Goal: Browse casually

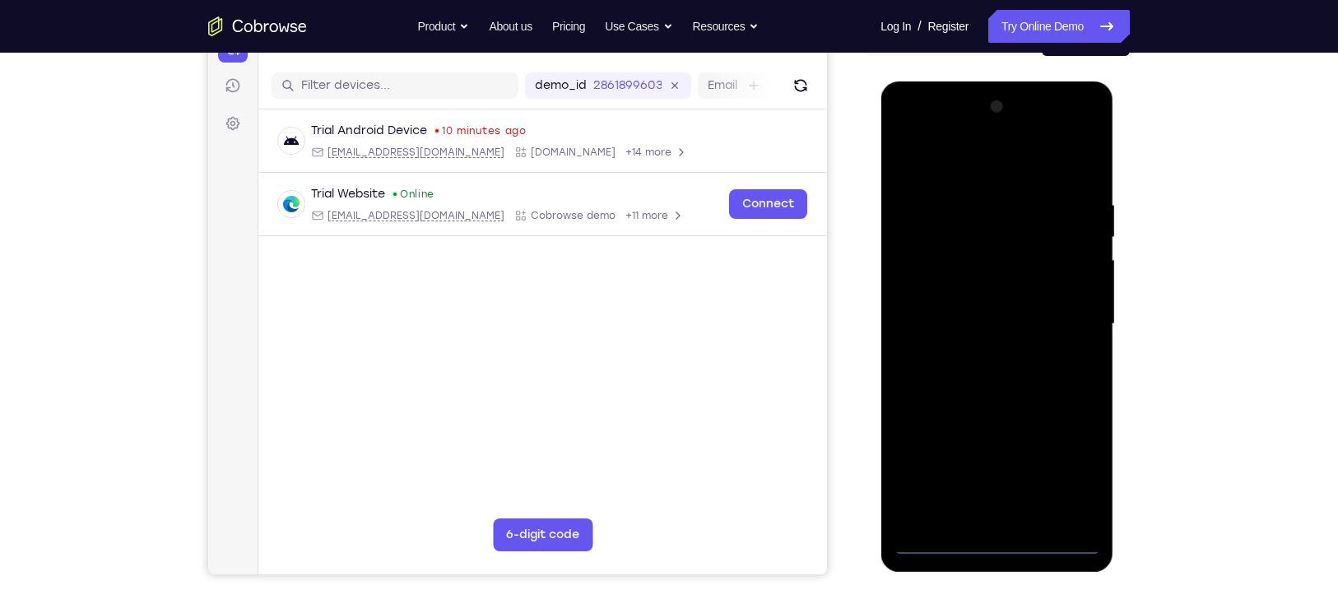
click at [1000, 542] on div at bounding box center [996, 324] width 207 height 461
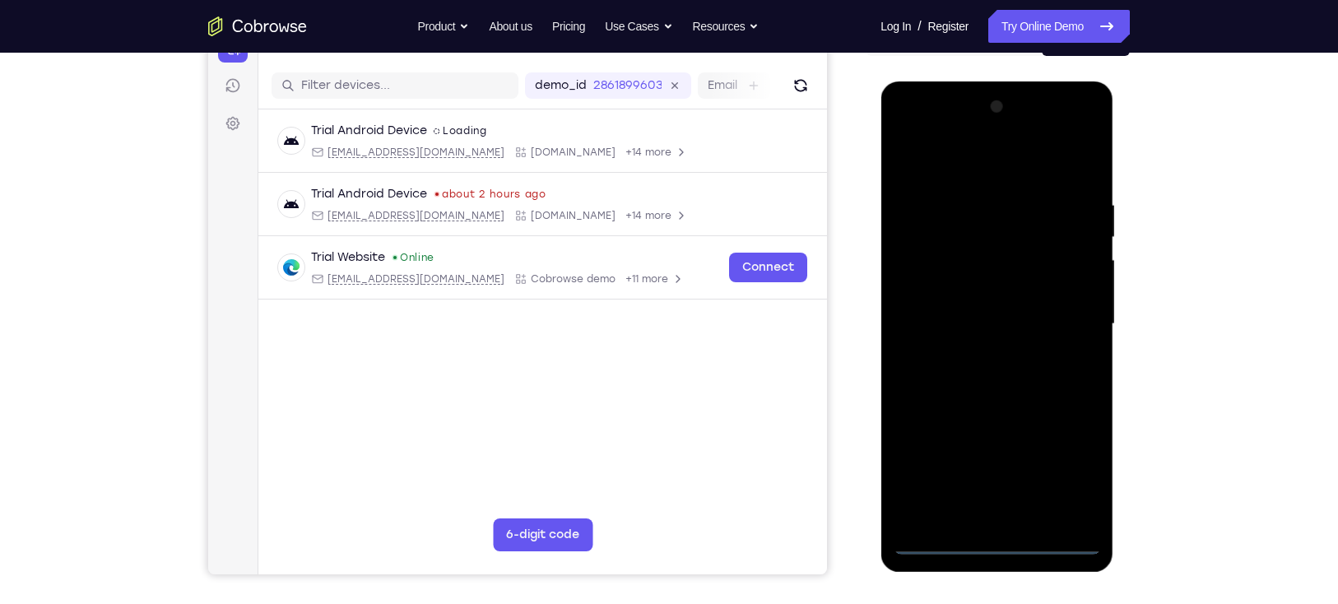
click at [1066, 461] on div at bounding box center [996, 324] width 207 height 461
click at [1090, 127] on div at bounding box center [996, 324] width 207 height 461
click at [1026, 156] on div at bounding box center [996, 324] width 207 height 461
click at [988, 130] on div at bounding box center [996, 324] width 207 height 461
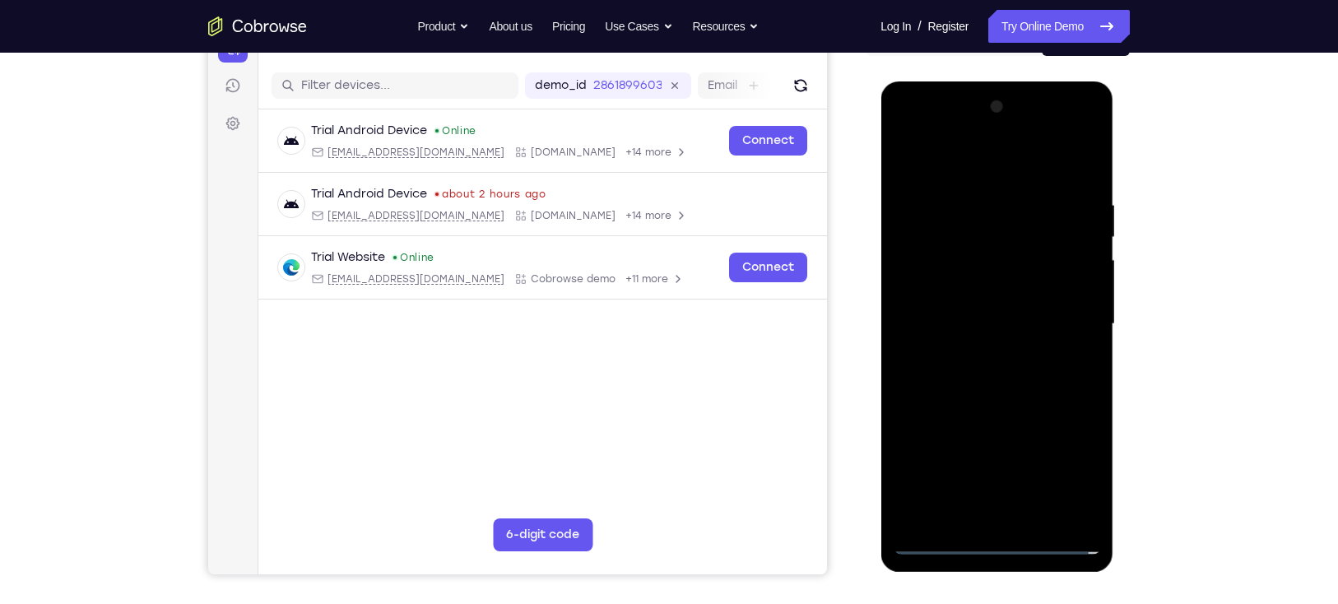
click at [978, 350] on div at bounding box center [996, 324] width 207 height 461
click at [990, 301] on div at bounding box center [996, 324] width 207 height 461
click at [988, 294] on div at bounding box center [996, 324] width 207 height 461
click at [965, 321] on div at bounding box center [996, 324] width 207 height 461
click at [993, 372] on div at bounding box center [996, 324] width 207 height 461
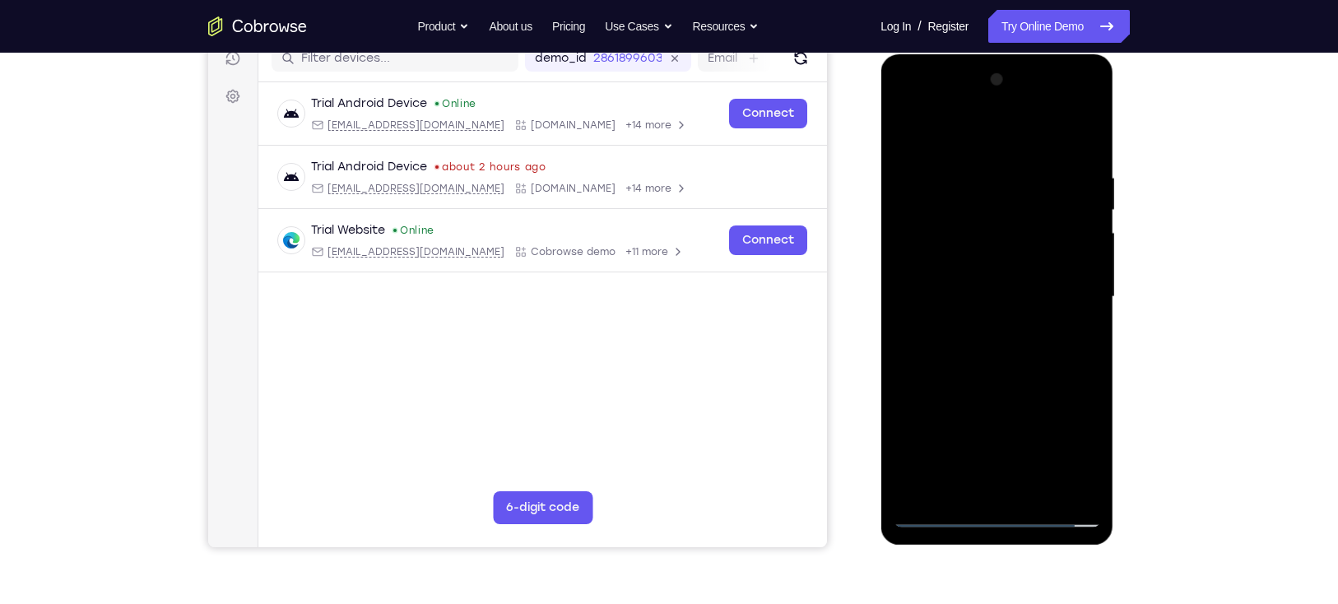
scroll to position [207, 0]
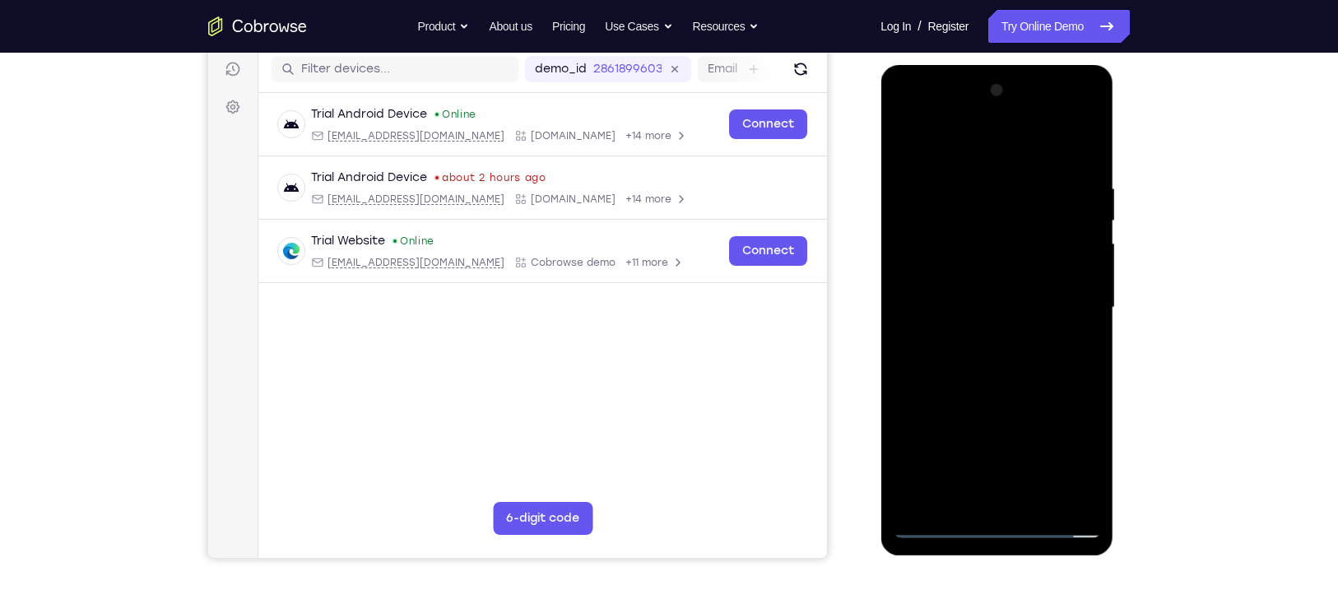
click at [1001, 348] on div at bounding box center [996, 307] width 207 height 461
click at [1081, 164] on div at bounding box center [996, 307] width 207 height 461
click at [1035, 499] on div at bounding box center [996, 307] width 207 height 461
click at [1010, 392] on div at bounding box center [996, 307] width 207 height 461
click at [912, 136] on div at bounding box center [996, 307] width 207 height 461
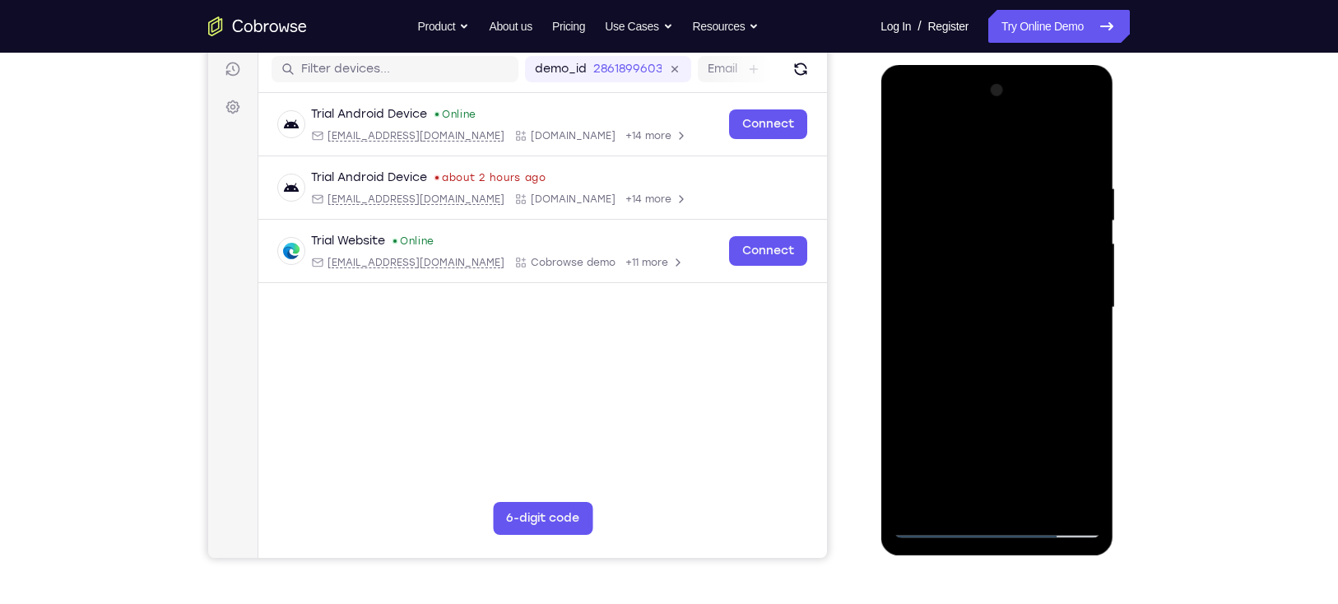
drag, startPoint x: 996, startPoint y: 147, endPoint x: 1001, endPoint y: 327, distance: 180.3
click at [1001, 327] on div at bounding box center [996, 307] width 207 height 461
drag, startPoint x: 1002, startPoint y: 151, endPoint x: 1038, endPoint y: 374, distance: 225.1
click at [1038, 374] on div at bounding box center [996, 307] width 207 height 461
click at [960, 498] on div at bounding box center [996, 307] width 207 height 461
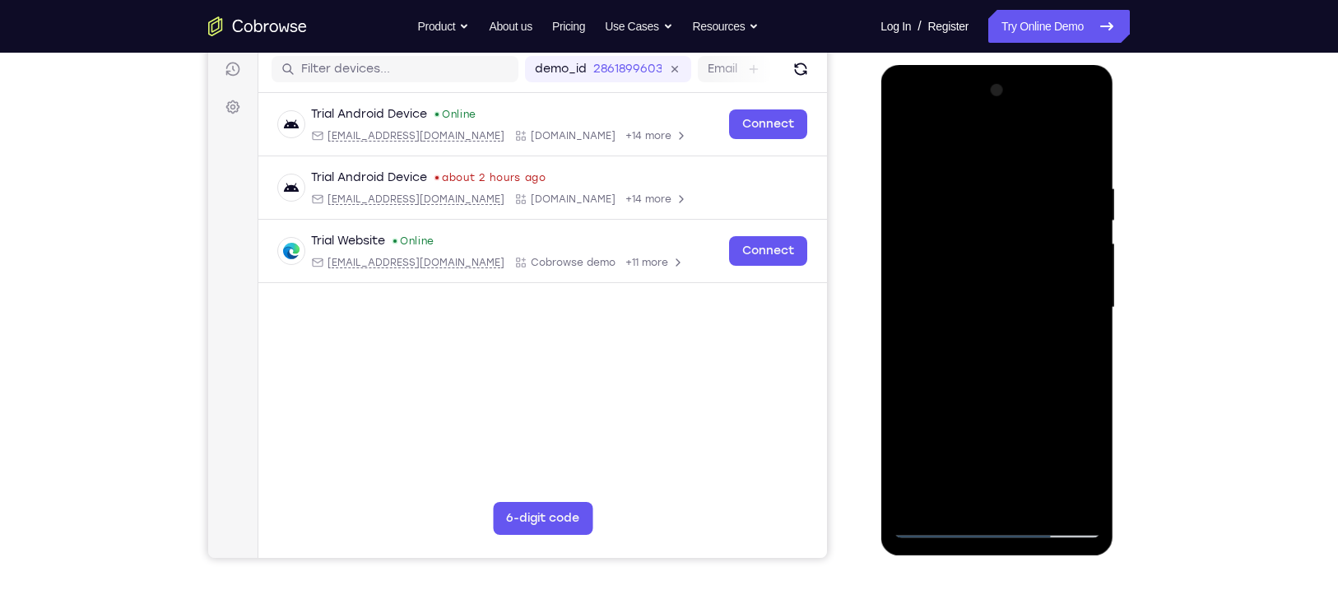
click at [991, 144] on div at bounding box center [996, 307] width 207 height 461
drag, startPoint x: 983, startPoint y: 283, endPoint x: 993, endPoint y: 326, distance: 43.9
click at [993, 326] on div at bounding box center [996, 307] width 207 height 461
click at [934, 524] on div at bounding box center [996, 307] width 207 height 461
click at [921, 504] on div at bounding box center [996, 307] width 207 height 461
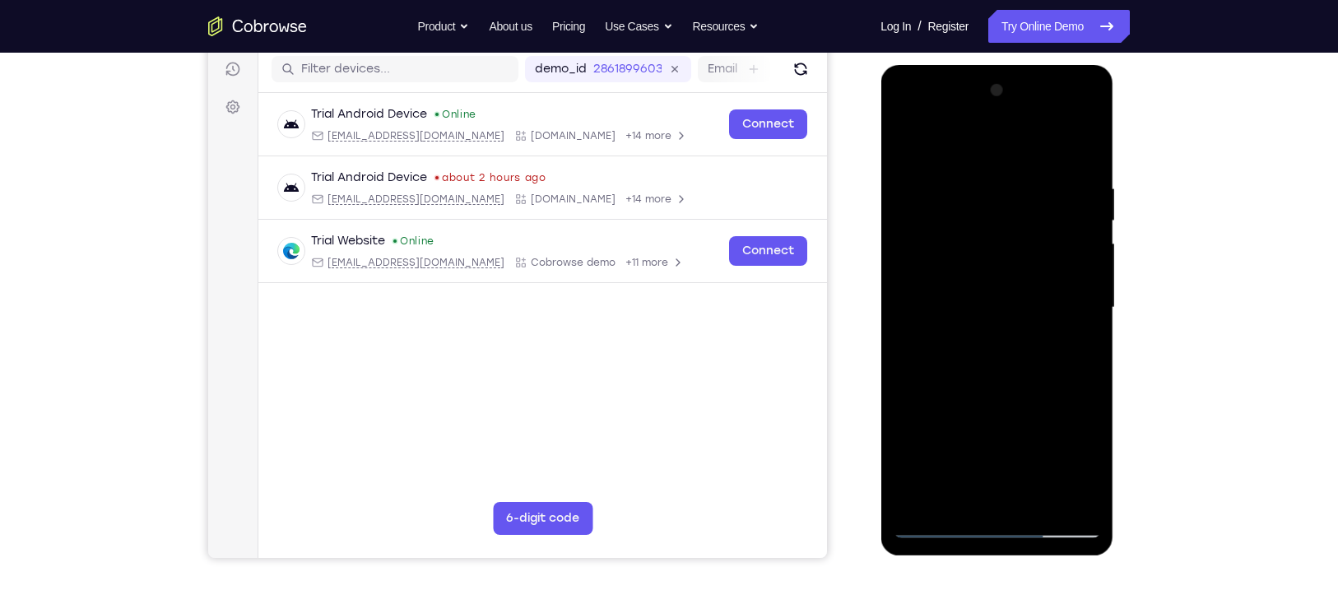
click at [1079, 494] on div at bounding box center [996, 307] width 207 height 461
click at [902, 139] on div at bounding box center [996, 307] width 207 height 461
drag, startPoint x: 986, startPoint y: 415, endPoint x: 1012, endPoint y: 176, distance: 240.0
click at [1012, 176] on div at bounding box center [996, 307] width 207 height 461
drag, startPoint x: 1001, startPoint y: 433, endPoint x: 1004, endPoint y: 217, distance: 215.6
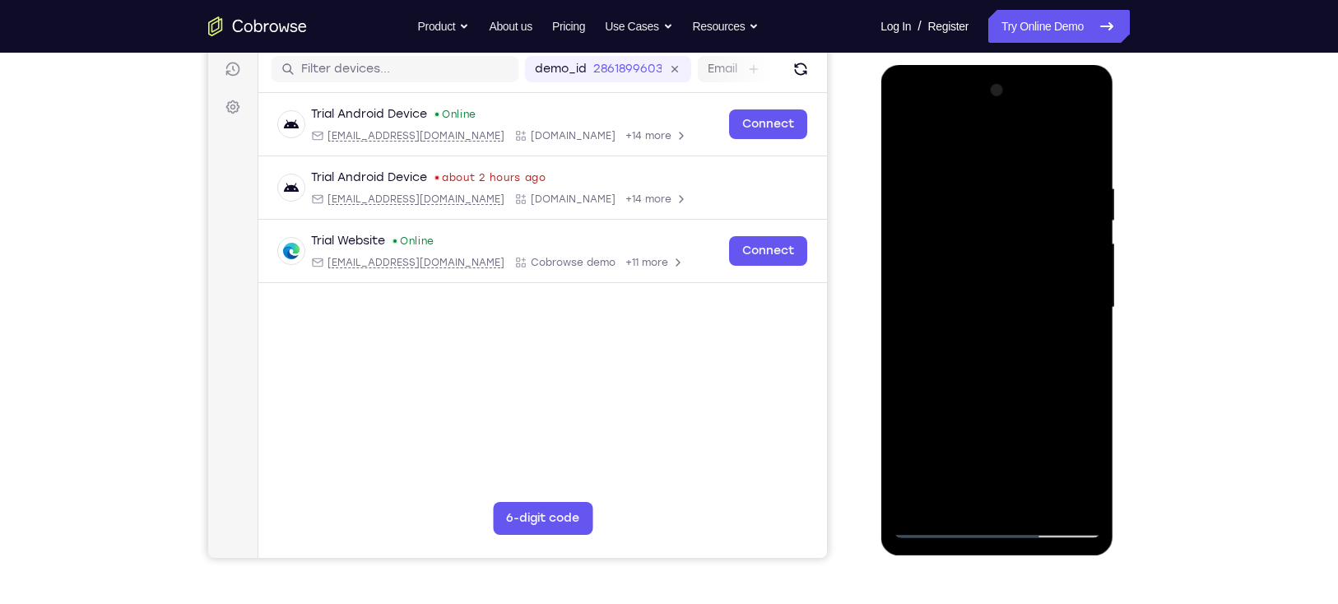
click at [1004, 217] on div at bounding box center [996, 307] width 207 height 461
drag, startPoint x: 993, startPoint y: 388, endPoint x: 996, endPoint y: 205, distance: 183.5
click at [996, 205] on div at bounding box center [996, 307] width 207 height 461
drag, startPoint x: 984, startPoint y: 457, endPoint x: 990, endPoint y: 284, distance: 172.9
click at [990, 284] on div at bounding box center [996, 307] width 207 height 461
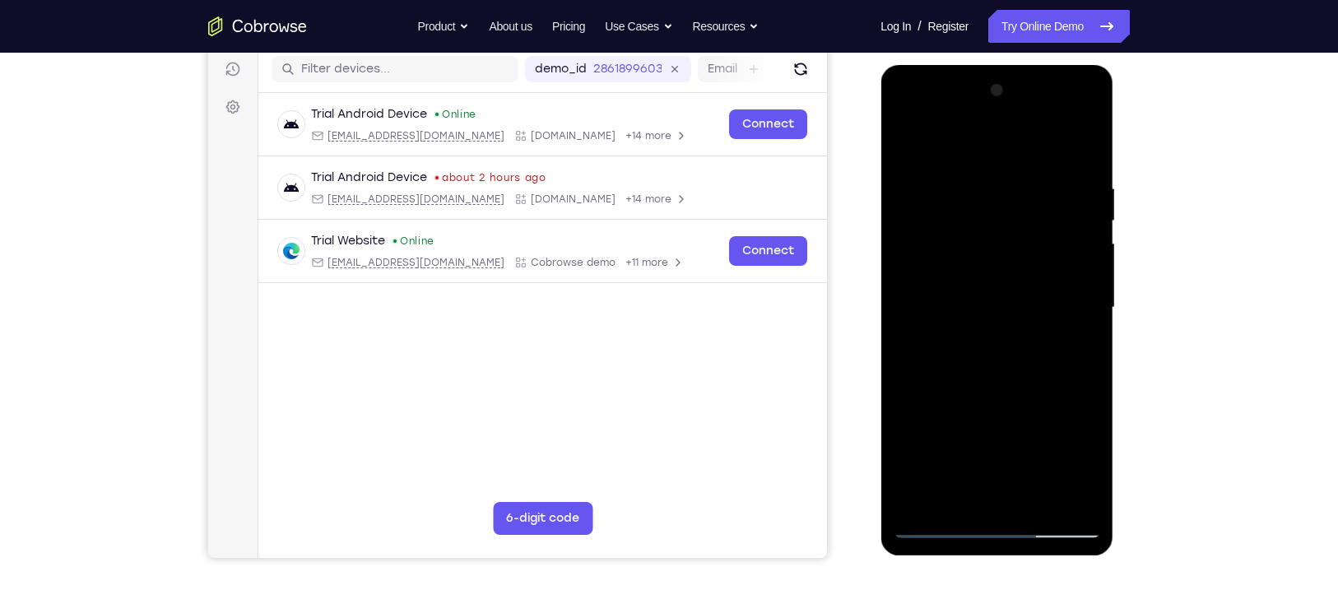
click at [949, 459] on div at bounding box center [996, 307] width 207 height 461
click at [995, 337] on div at bounding box center [996, 307] width 207 height 461
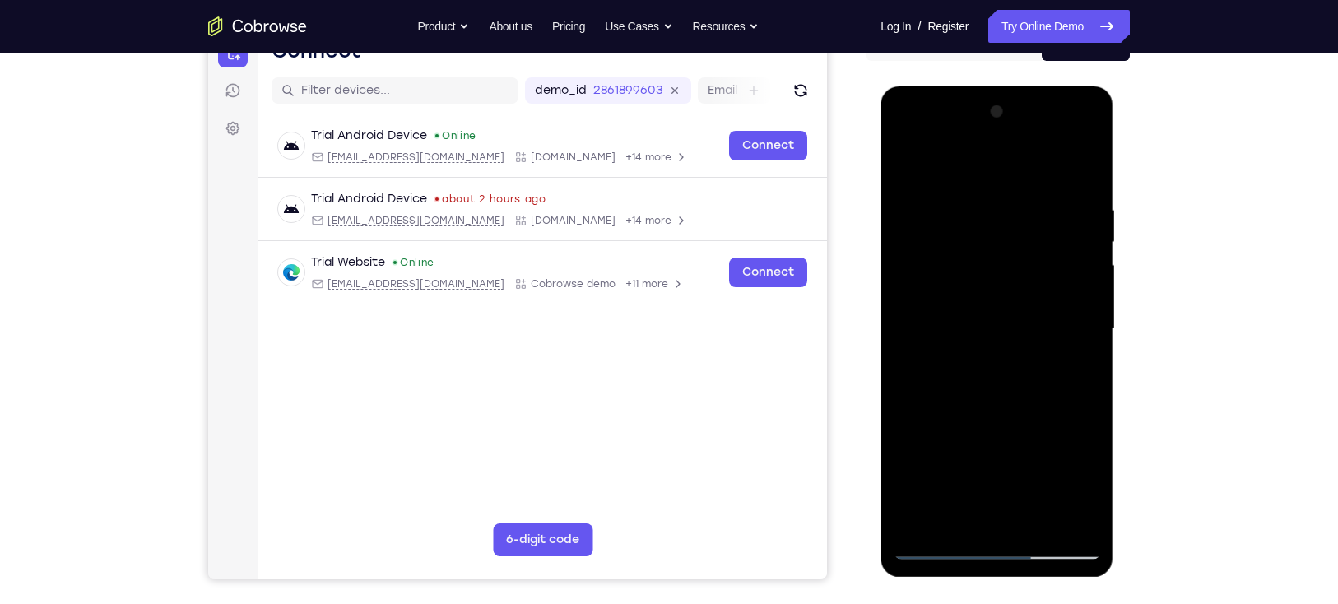
scroll to position [179, 0]
